Goal: Contribute content

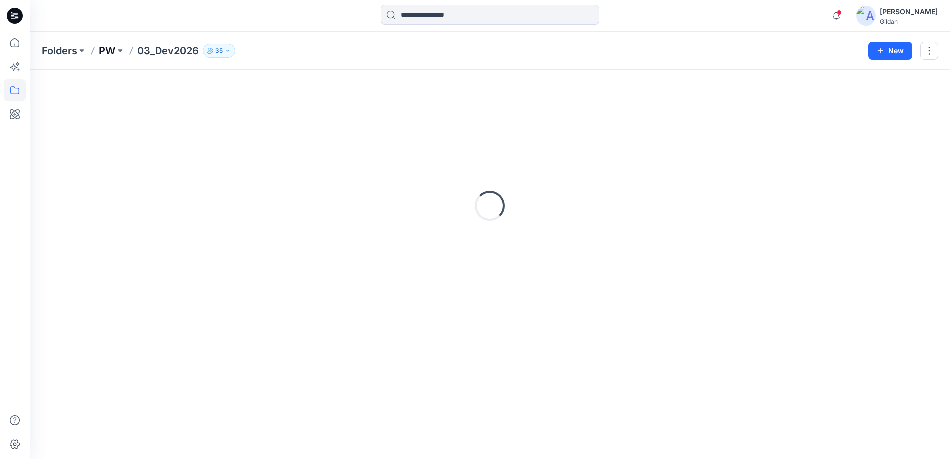
click at [107, 53] on p "PW" at bounding box center [107, 51] width 16 height 14
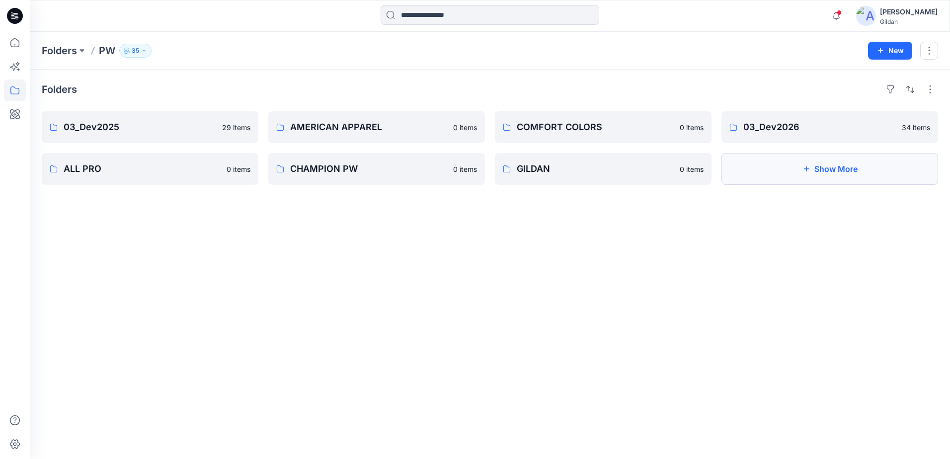
click at [799, 175] on button "Show More" at bounding box center [829, 169] width 217 height 32
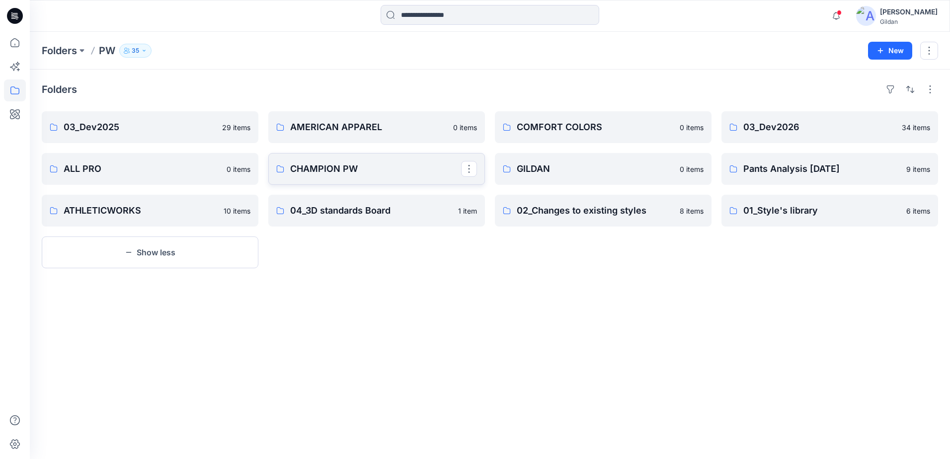
click at [335, 166] on p "CHAMPION PW" at bounding box center [375, 169] width 171 height 14
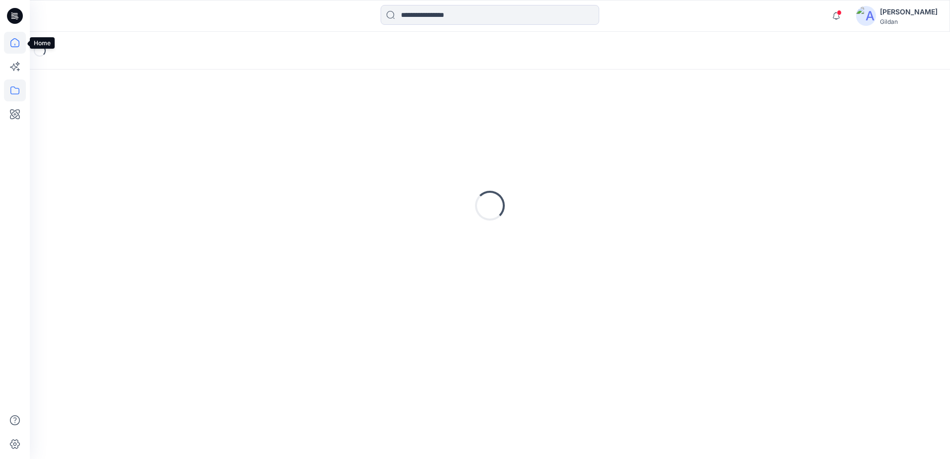
click at [16, 49] on icon at bounding box center [15, 43] width 22 height 22
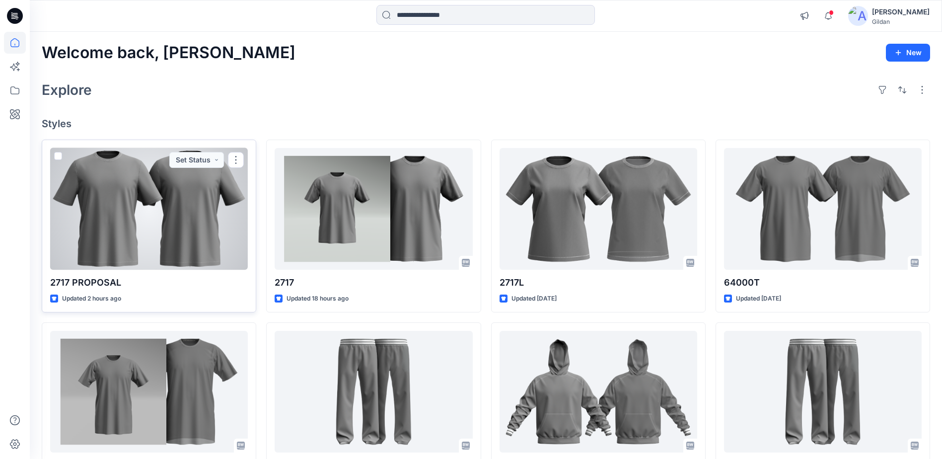
click at [182, 178] on div at bounding box center [149, 209] width 198 height 122
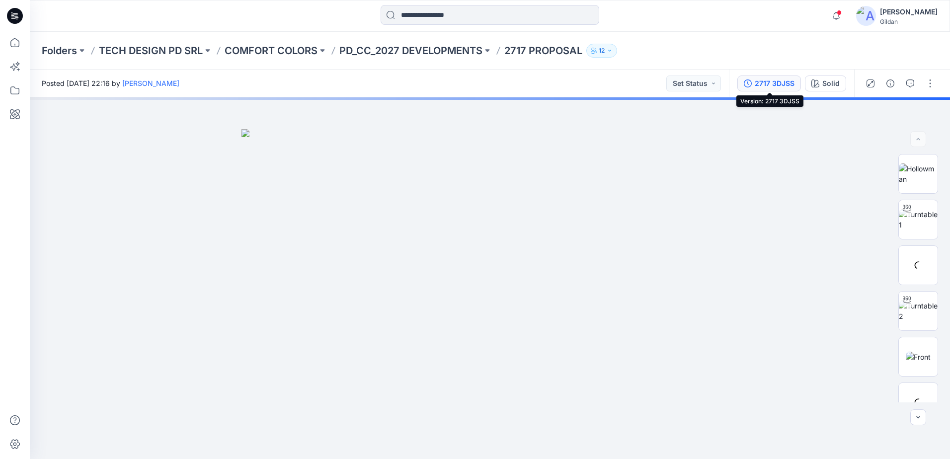
click at [767, 85] on div "2717 3DJSS" at bounding box center [774, 83] width 40 height 11
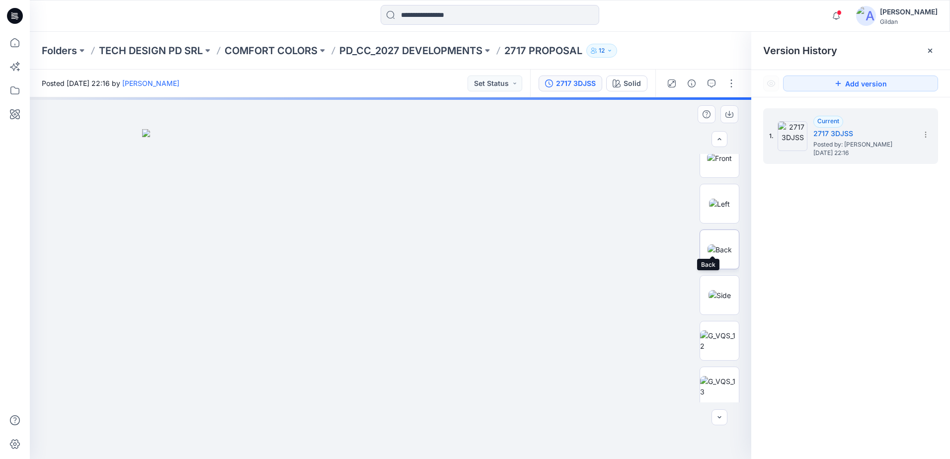
scroll to position [348, 0]
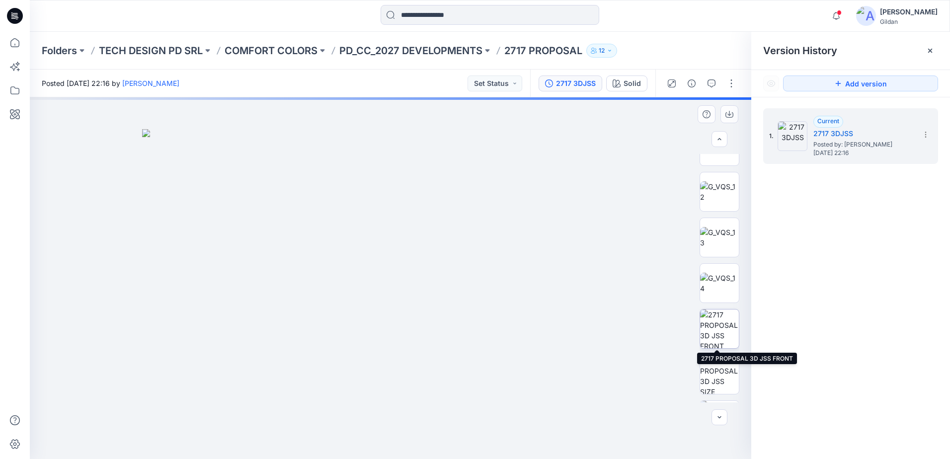
click at [712, 328] on img at bounding box center [719, 328] width 39 height 39
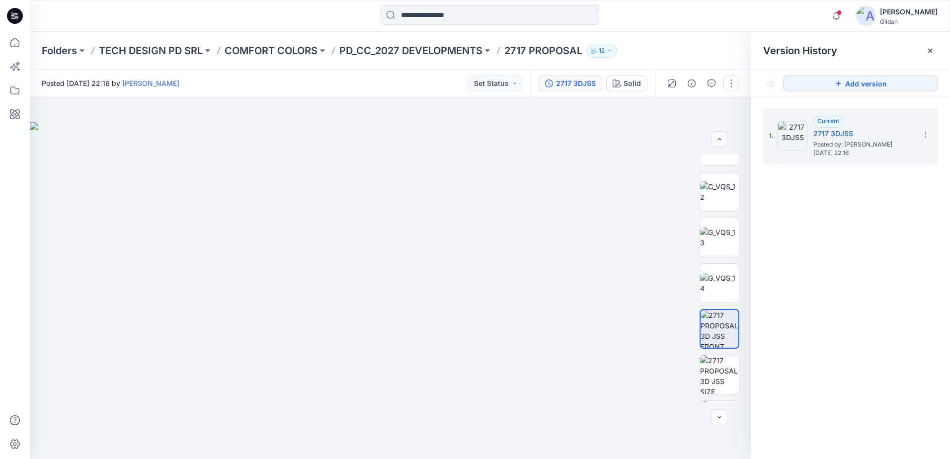
click at [730, 79] on button "button" at bounding box center [731, 83] width 16 height 16
click at [673, 132] on p "Edit" at bounding box center [668, 134] width 12 height 10
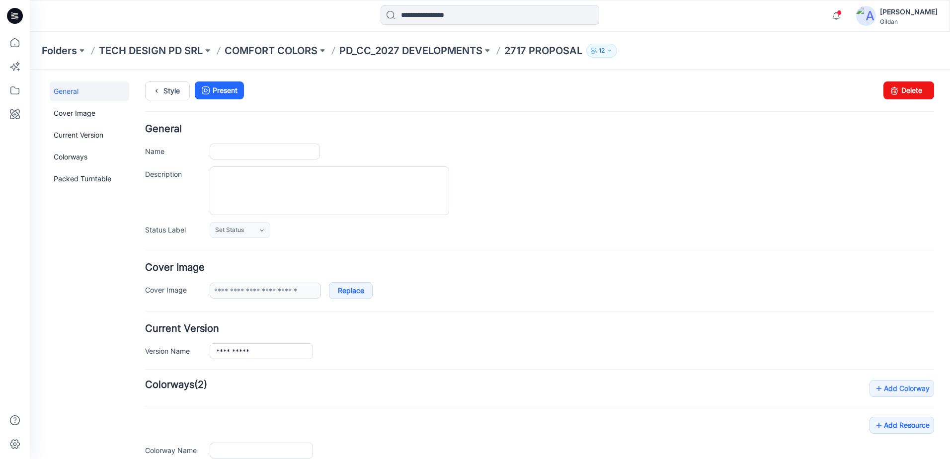
type input "**********"
type input "*****"
type input "**********"
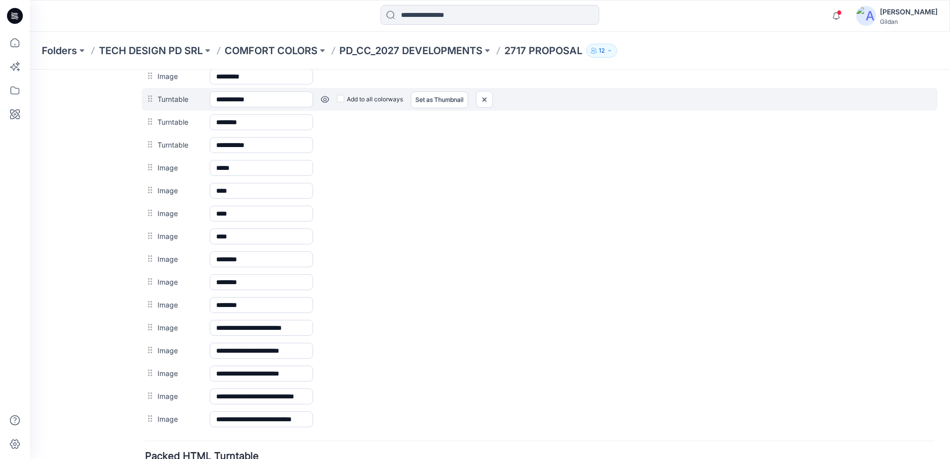
scroll to position [497, 0]
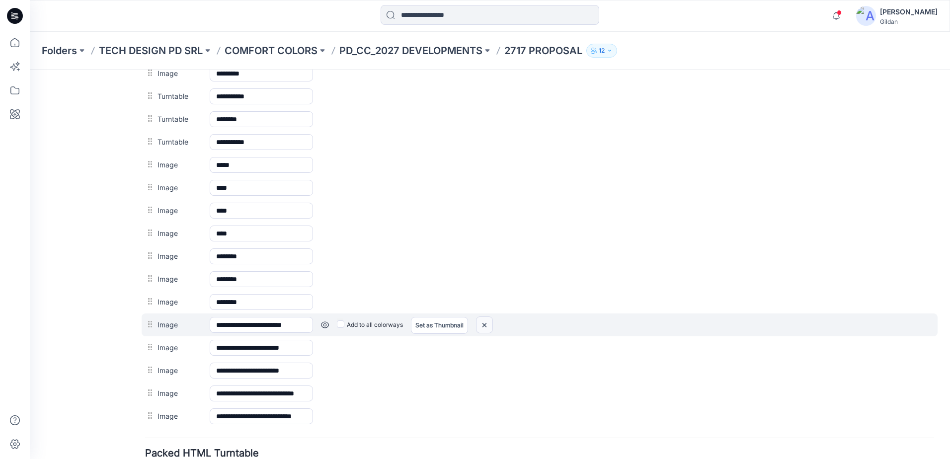
drag, startPoint x: 484, startPoint y: 328, endPoint x: 558, endPoint y: 111, distance: 229.5
click at [484, 328] on img at bounding box center [484, 325] width 16 height 16
drag, startPoint x: 489, startPoint y: 326, endPoint x: 554, endPoint y: 102, distance: 233.1
click at [489, 326] on img at bounding box center [484, 325] width 16 height 16
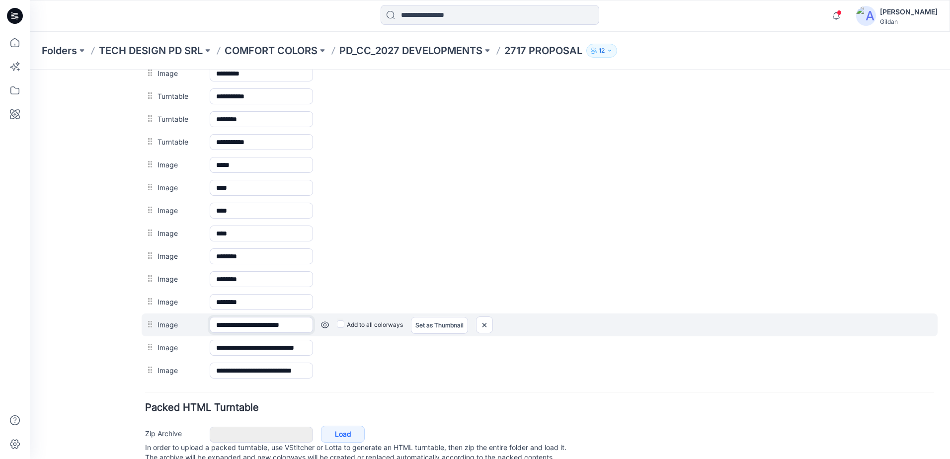
click at [305, 326] on input "**********" at bounding box center [261, 325] width 103 height 16
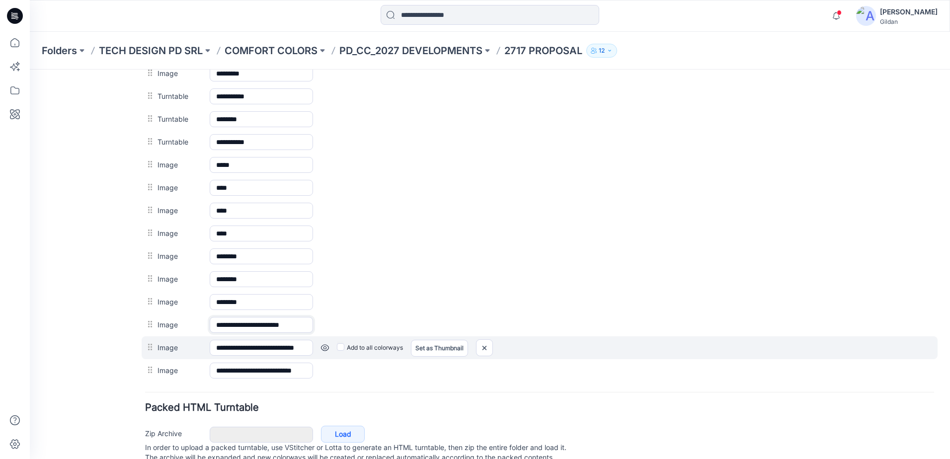
scroll to position [0, 4]
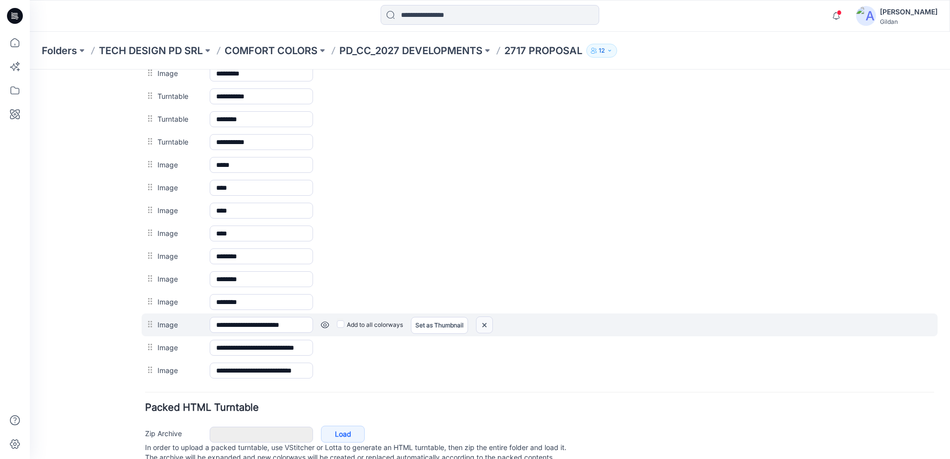
click at [489, 324] on img at bounding box center [484, 325] width 16 height 16
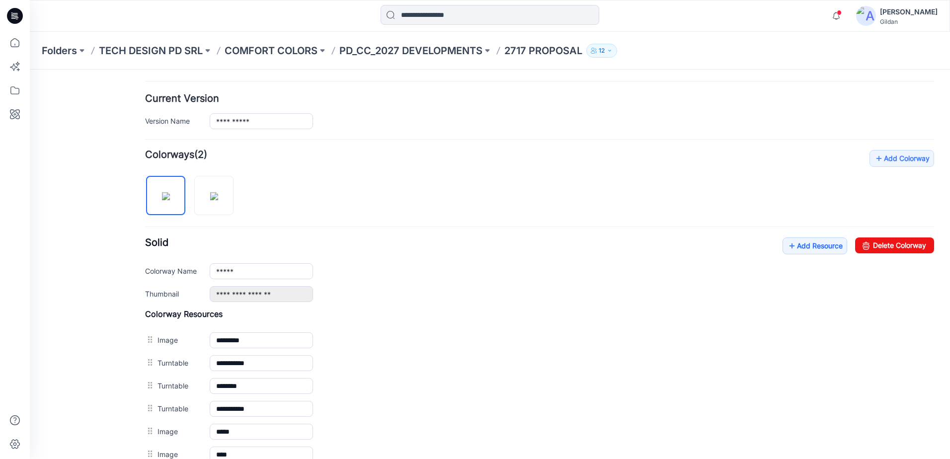
scroll to position [248, 0]
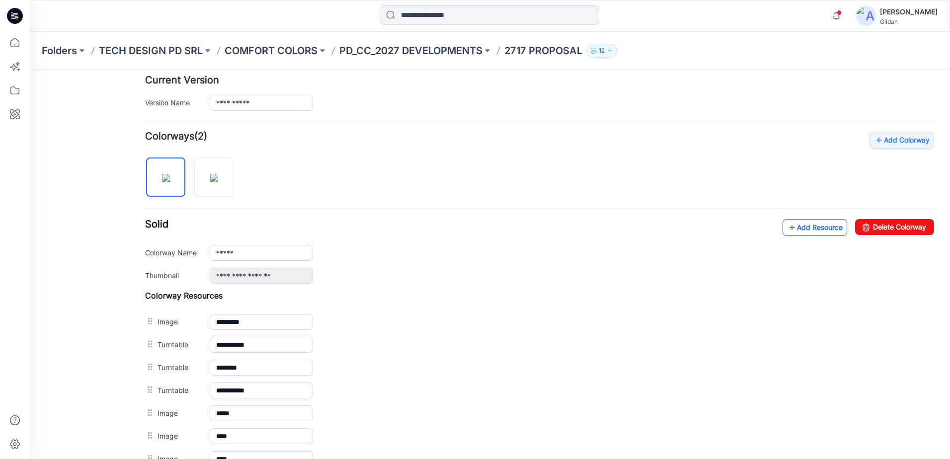
click at [812, 223] on link "Add Resource" at bounding box center [814, 227] width 65 height 17
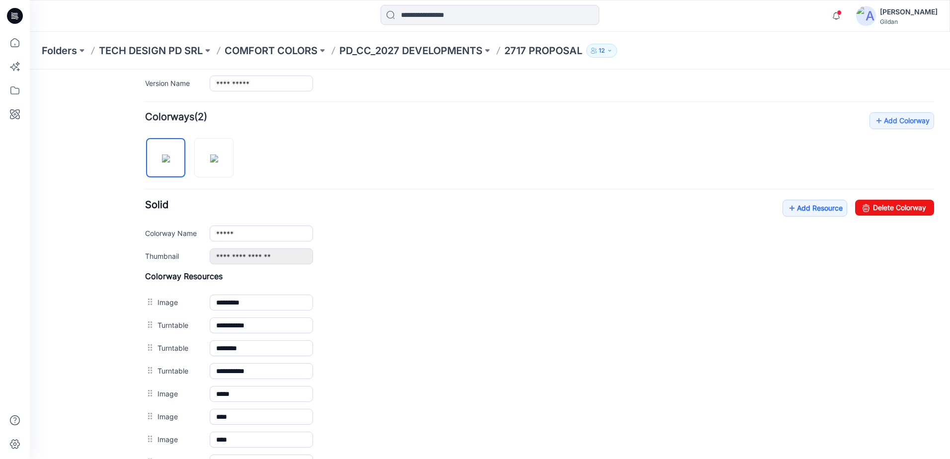
scroll to position [186, 0]
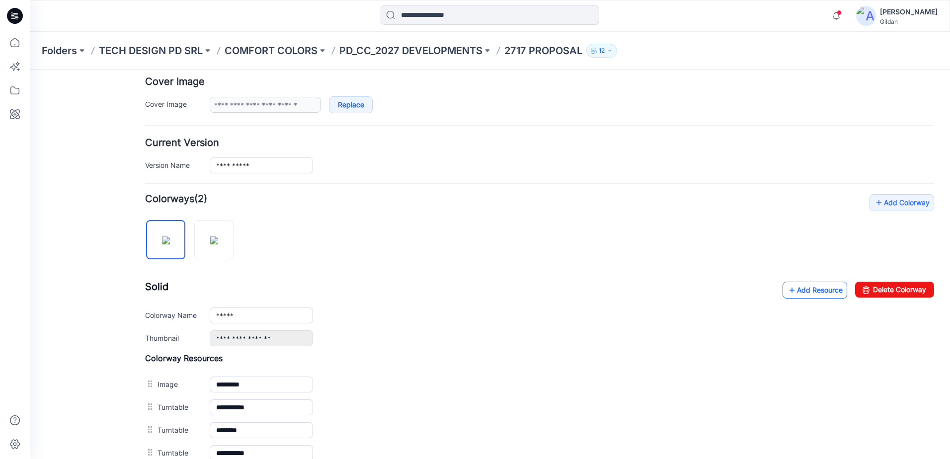
click at [795, 285] on link "Add Resource" at bounding box center [814, 290] width 65 height 17
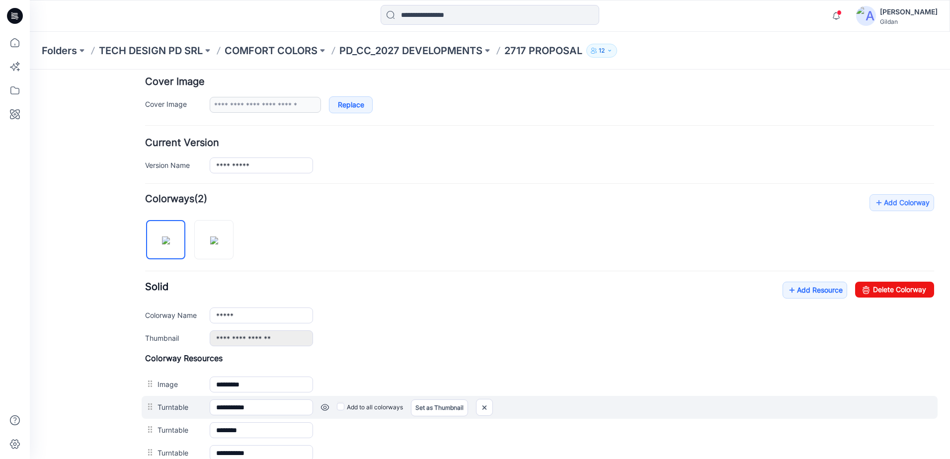
click at [582, 402] on div "Add to all colorways Set as Thumbnail Unset as Thumbnail" at bounding box center [623, 407] width 621 height 16
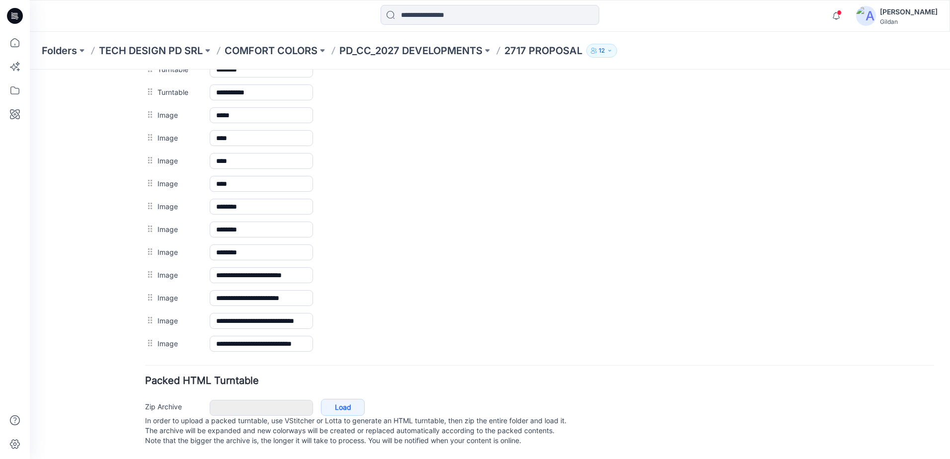
scroll to position [357, 0]
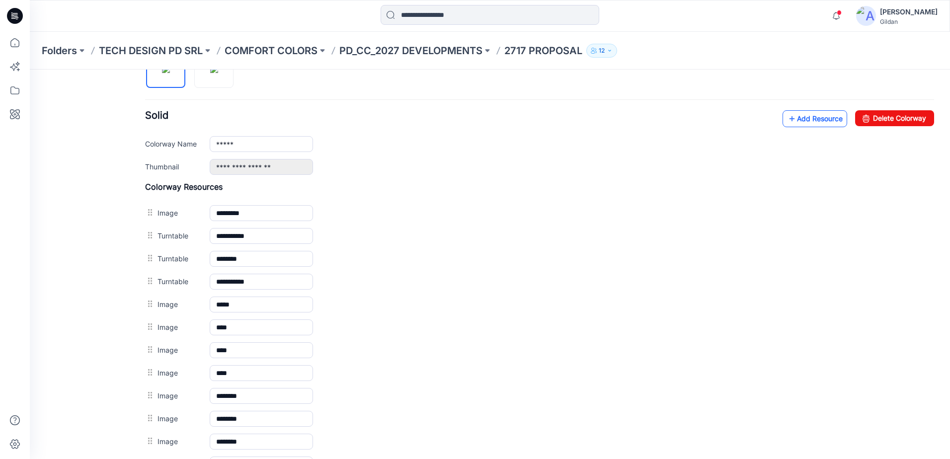
click at [802, 119] on link "Add Resource" at bounding box center [814, 118] width 65 height 17
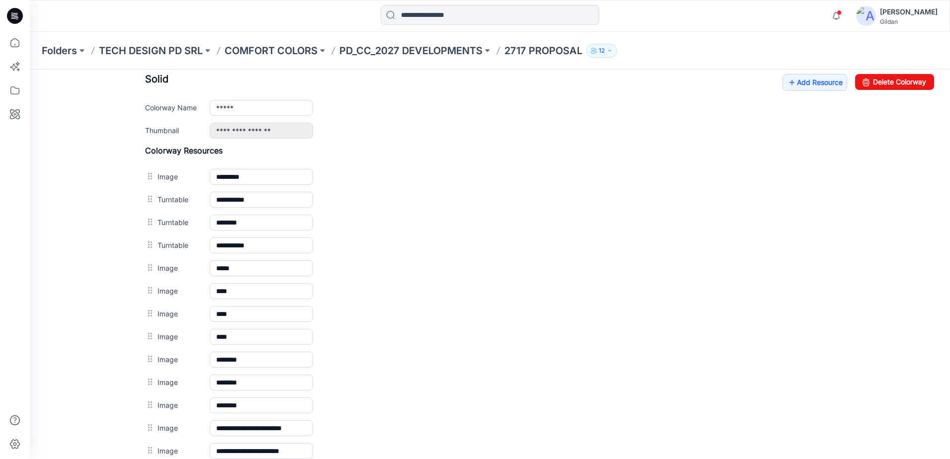
scroll to position [380, 0]
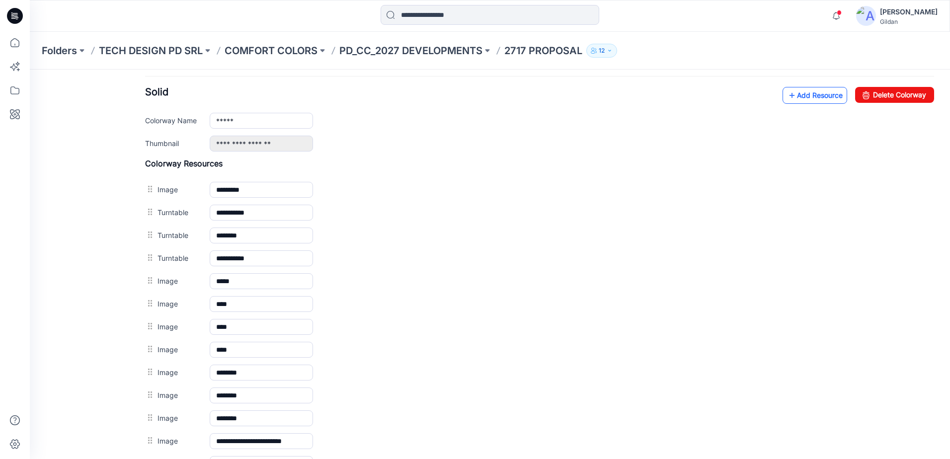
click at [814, 95] on link "Add Resource" at bounding box center [814, 95] width 65 height 17
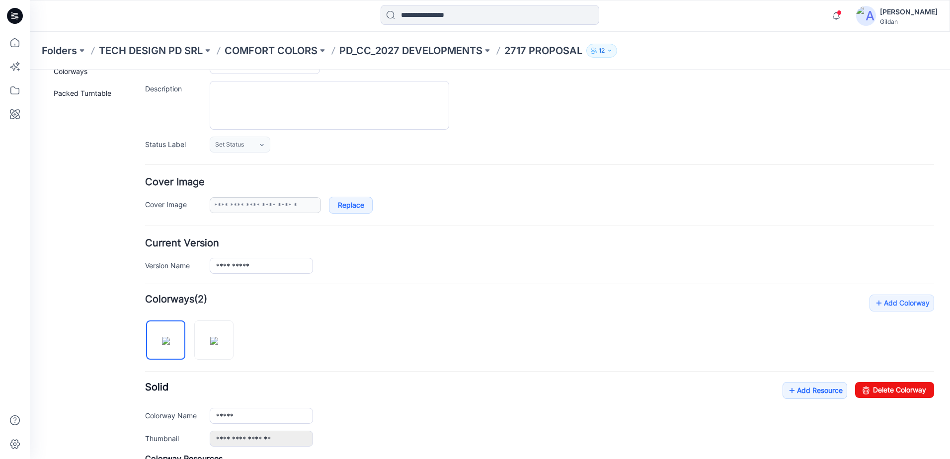
scroll to position [0, 0]
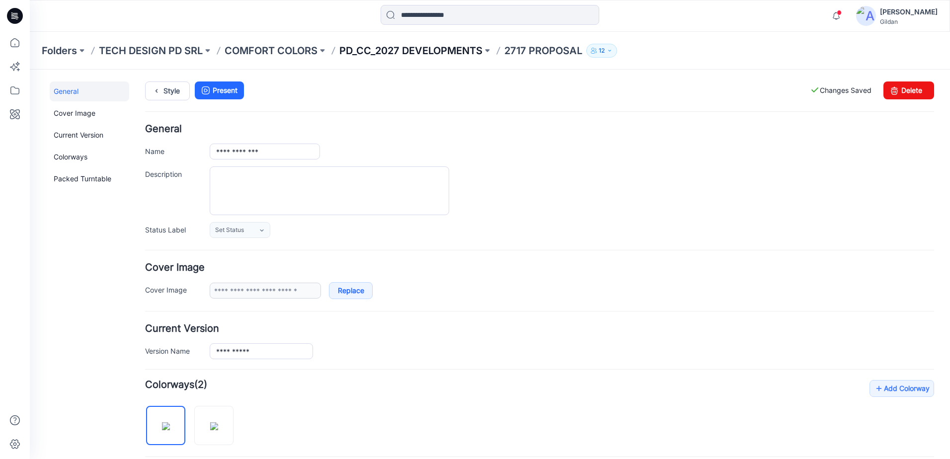
click at [470, 50] on p "PD_CC_2027 DEVELOPMENTS" at bounding box center [410, 51] width 143 height 14
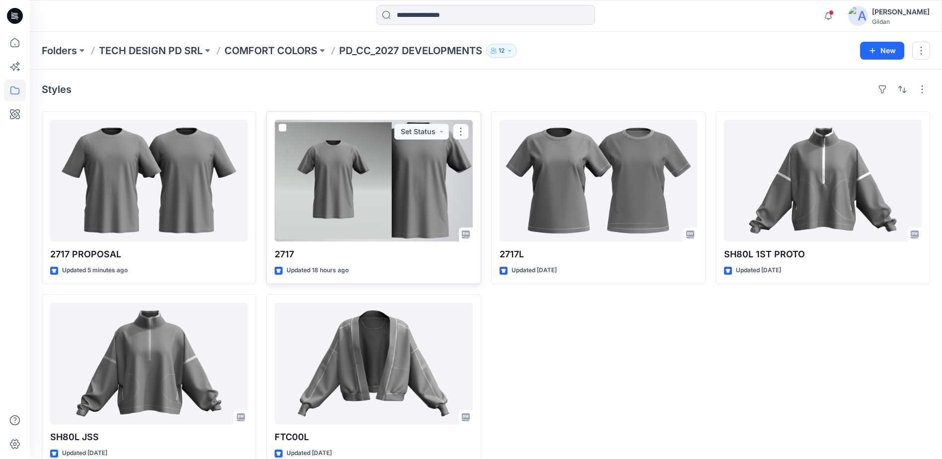
click at [373, 193] on div at bounding box center [374, 181] width 198 height 122
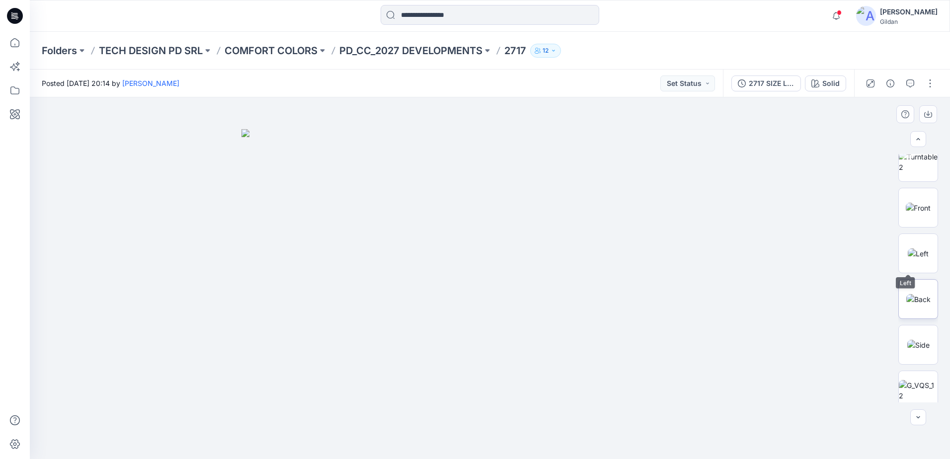
scroll to position [294, 0]
